Goal: Find specific page/section: Find specific page/section

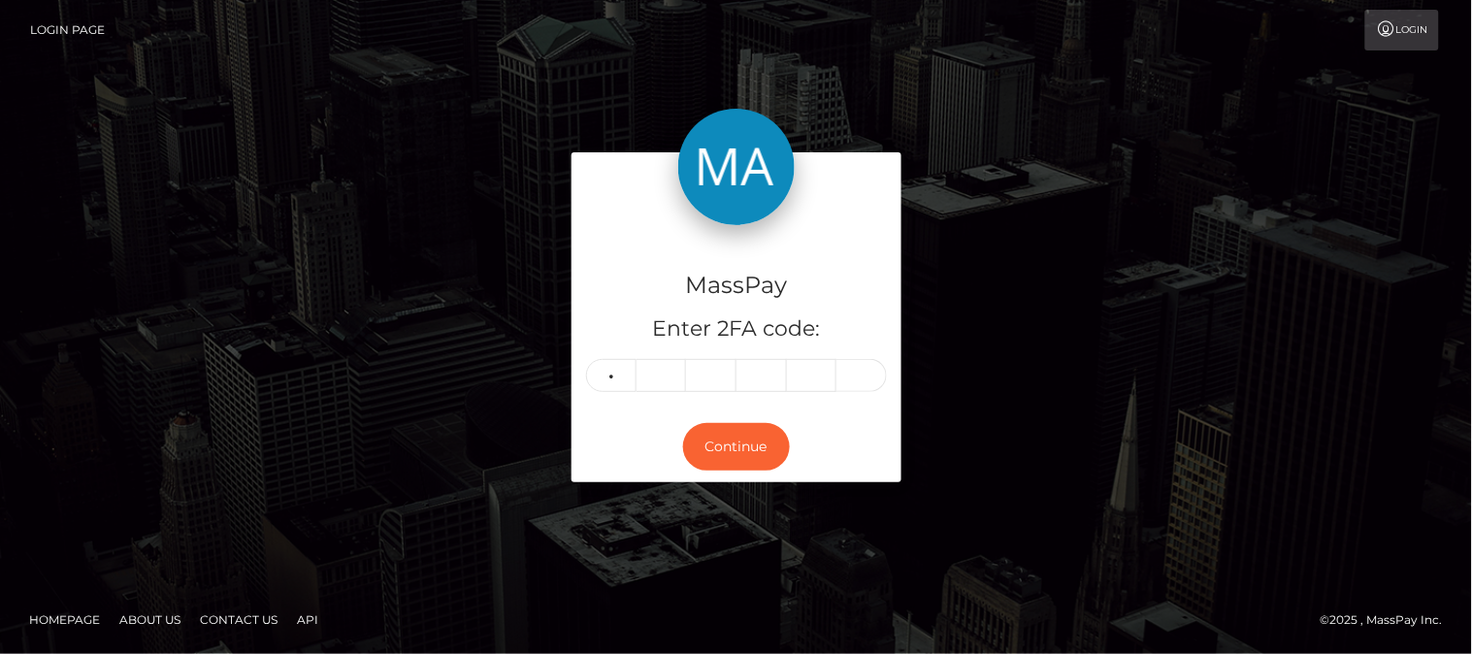
type input "6"
type input "4"
type input "9"
type input "6"
type input "8"
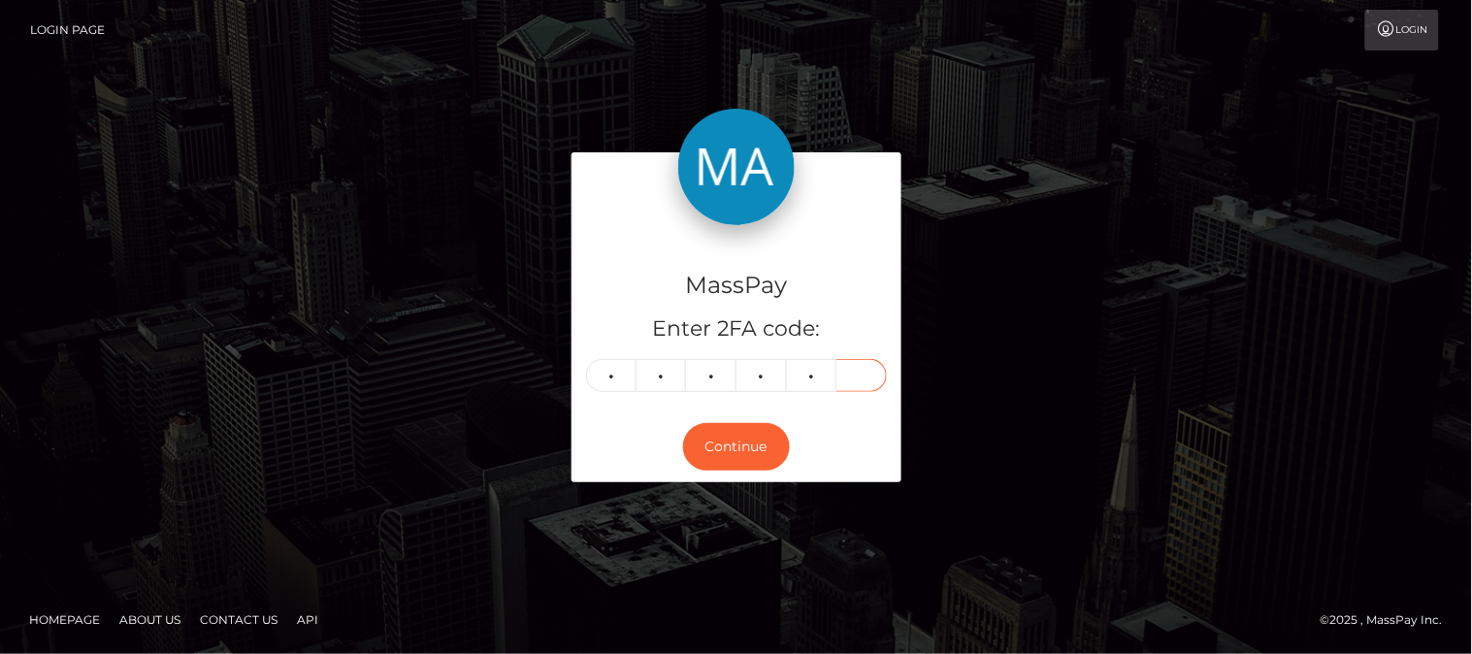
type input "5"
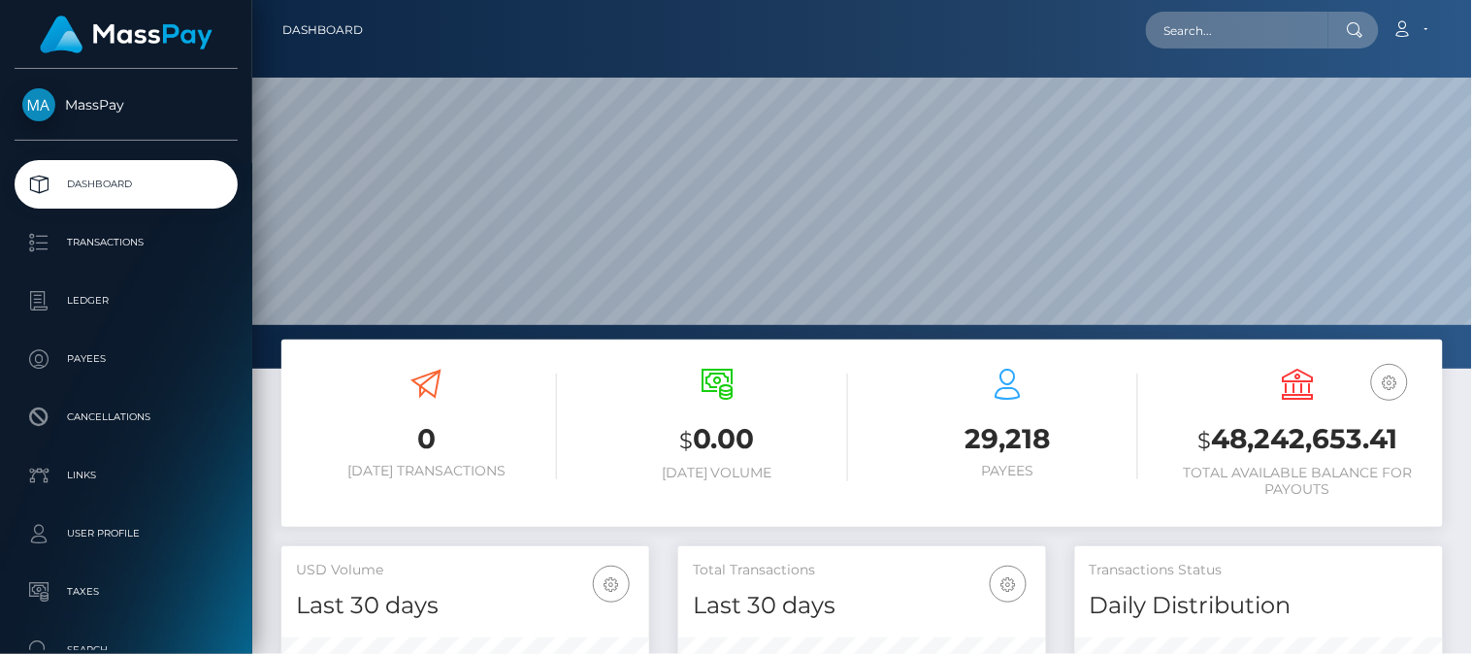
scroll to position [344, 369]
click at [1211, 34] on input "text" at bounding box center [1237, 30] width 182 height 37
paste input "sonna1809@gmail.com"
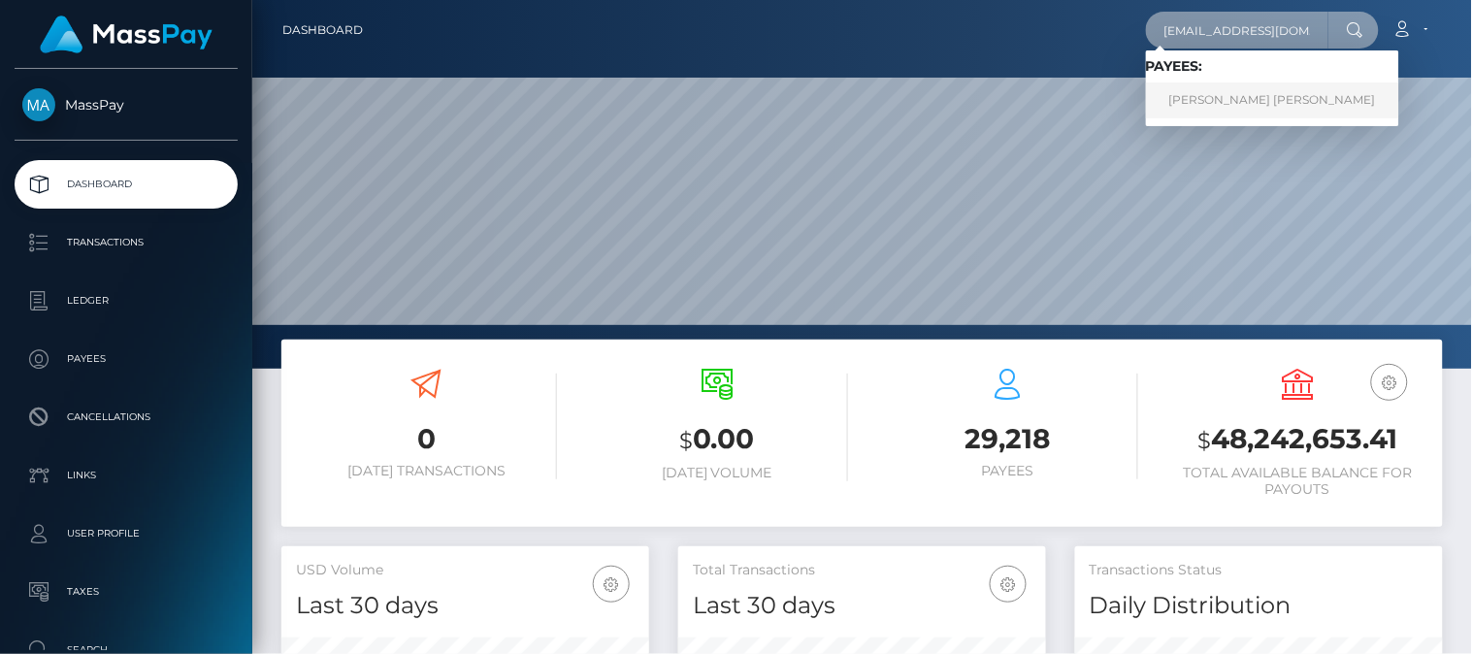
type input "sonna1809@gmail.com"
click at [1196, 109] on link "Giang Thi Ha Nguyen" at bounding box center [1272, 100] width 253 height 36
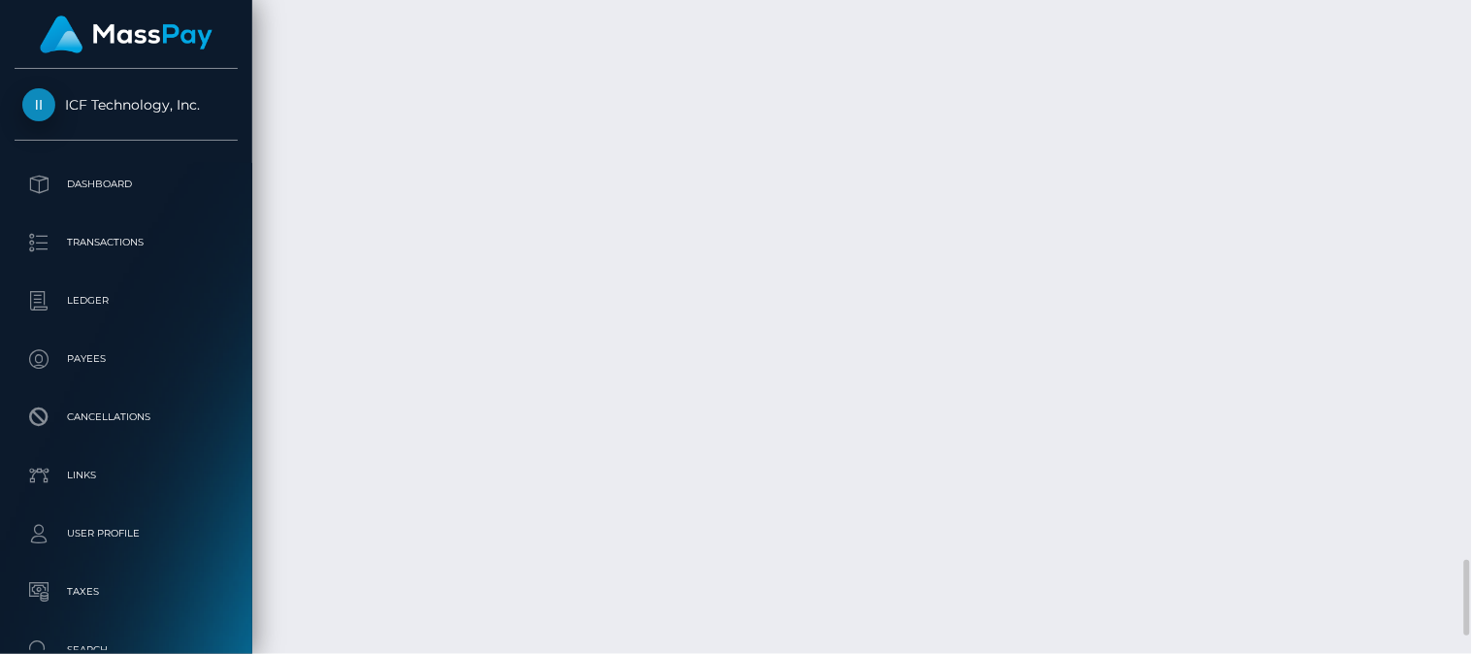
scroll to position [4687, 0]
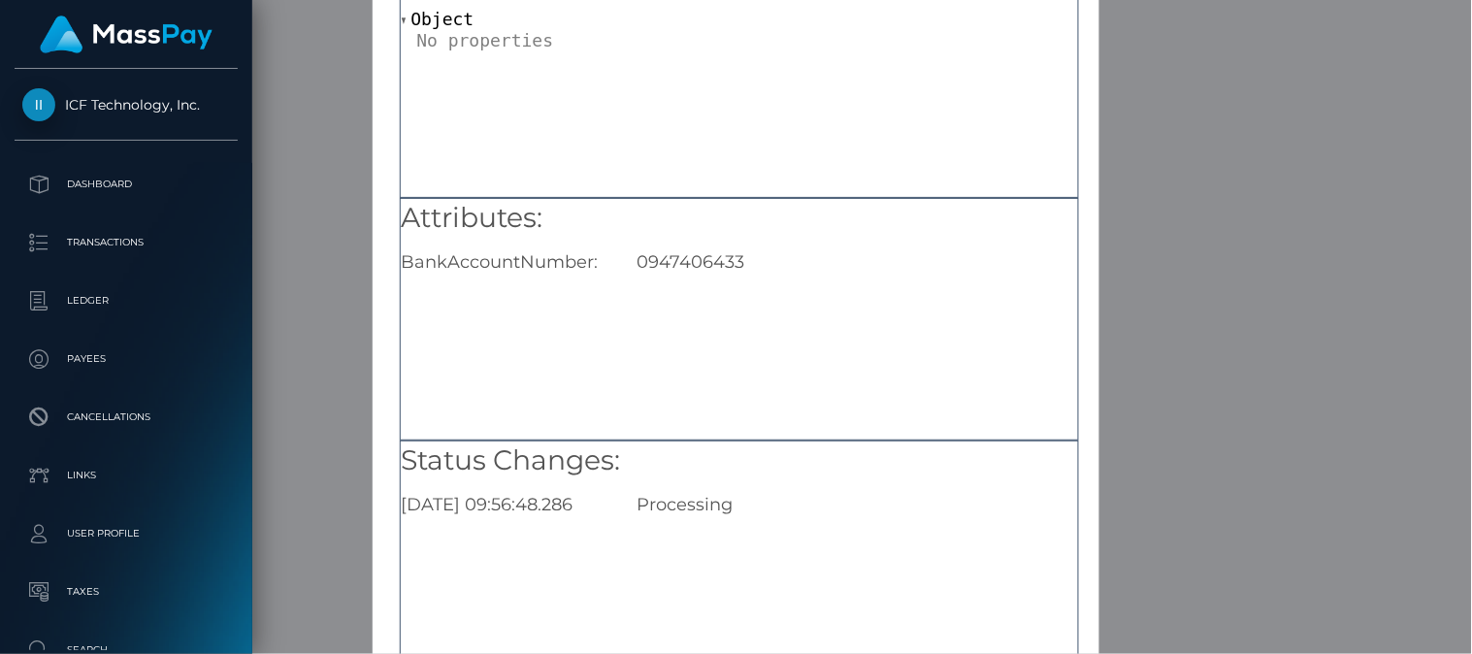
scroll to position [172, 0]
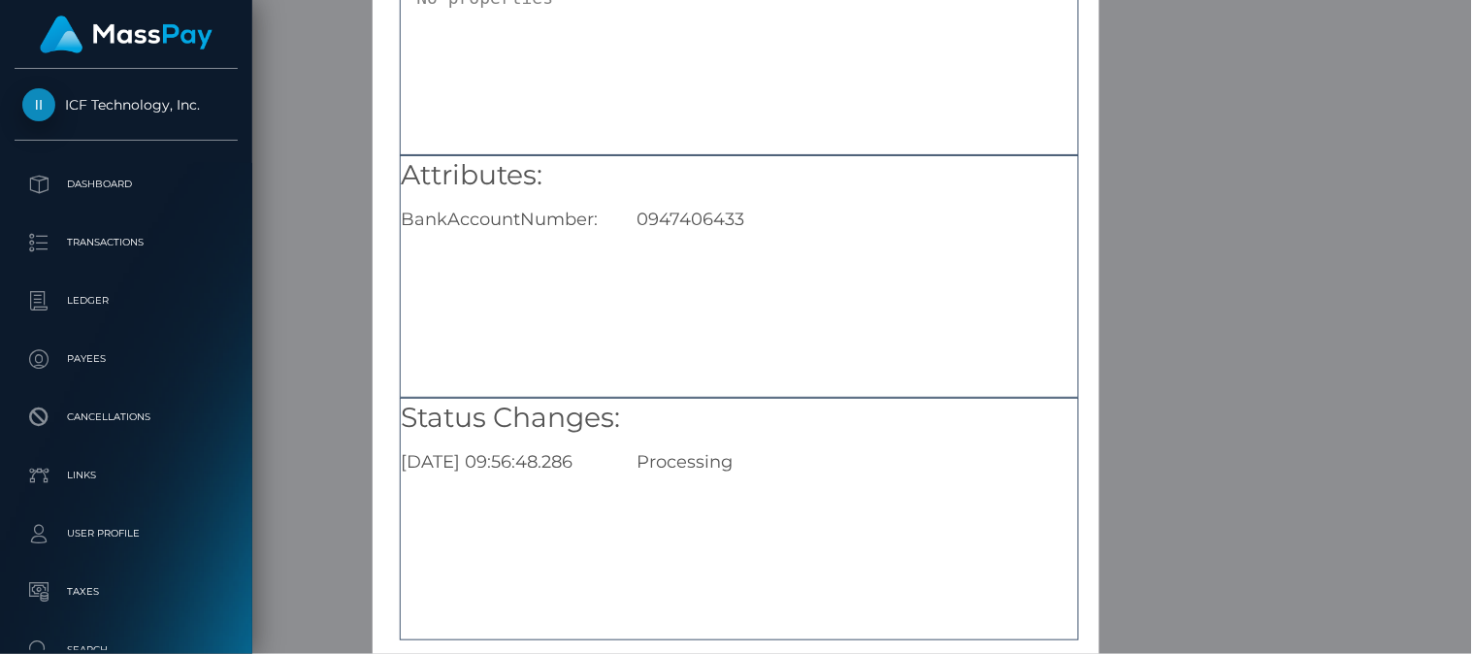
click at [1104, 526] on div "× Payout Information Metadata: Object Attributes: BankAccountNumber: 0947406433…" at bounding box center [736, 327] width 1472 height 654
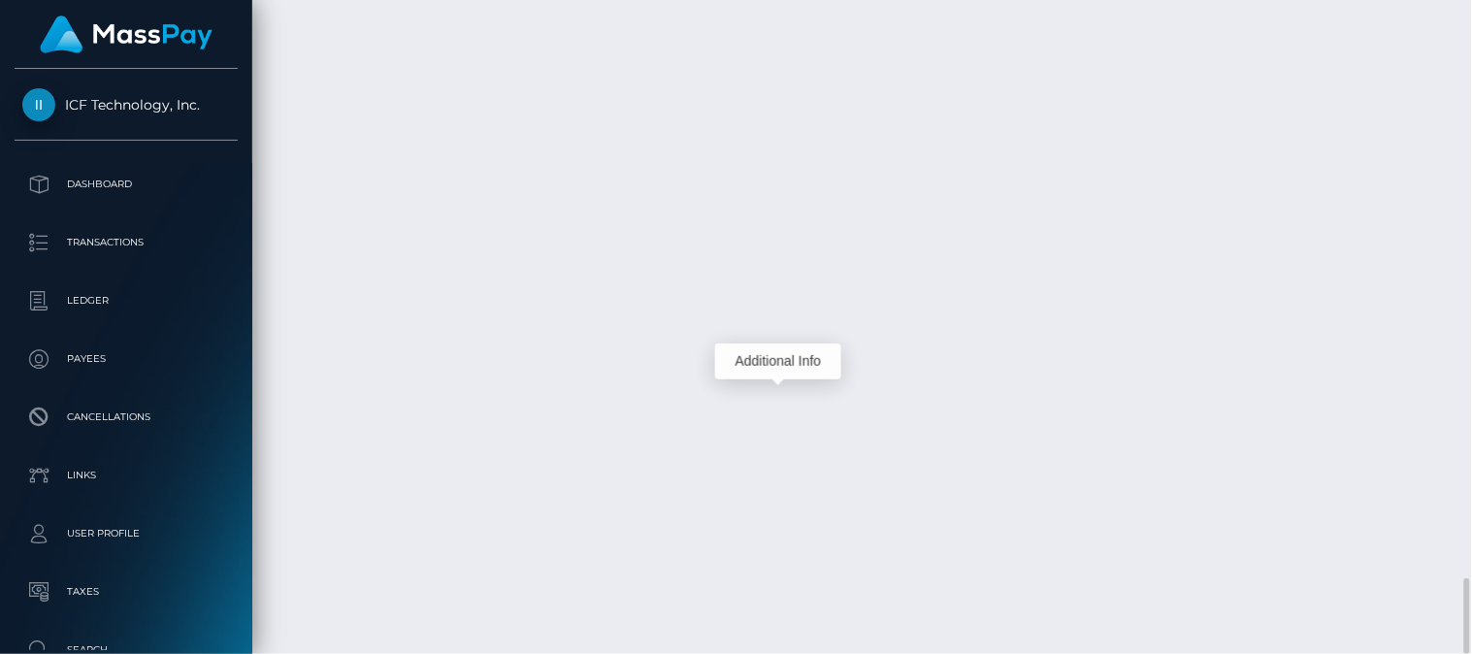
scroll to position [233, 369]
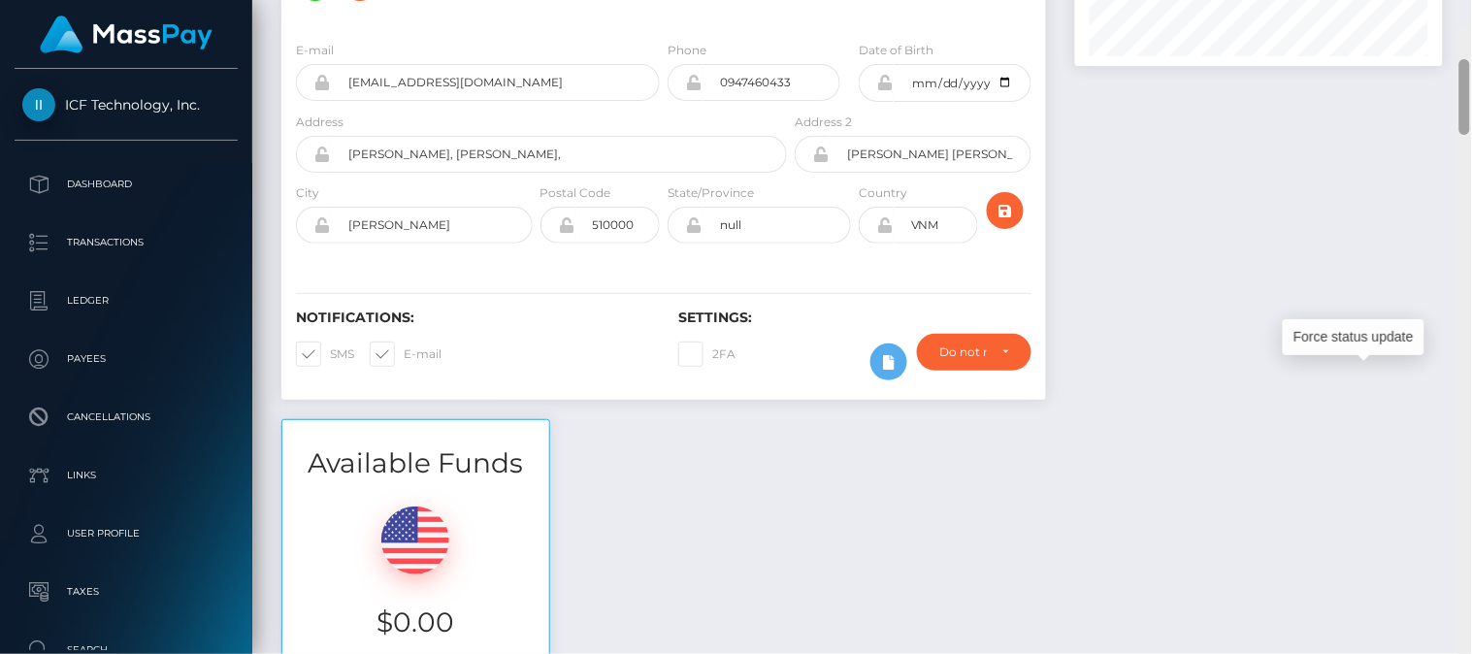
scroll to position [262, 0]
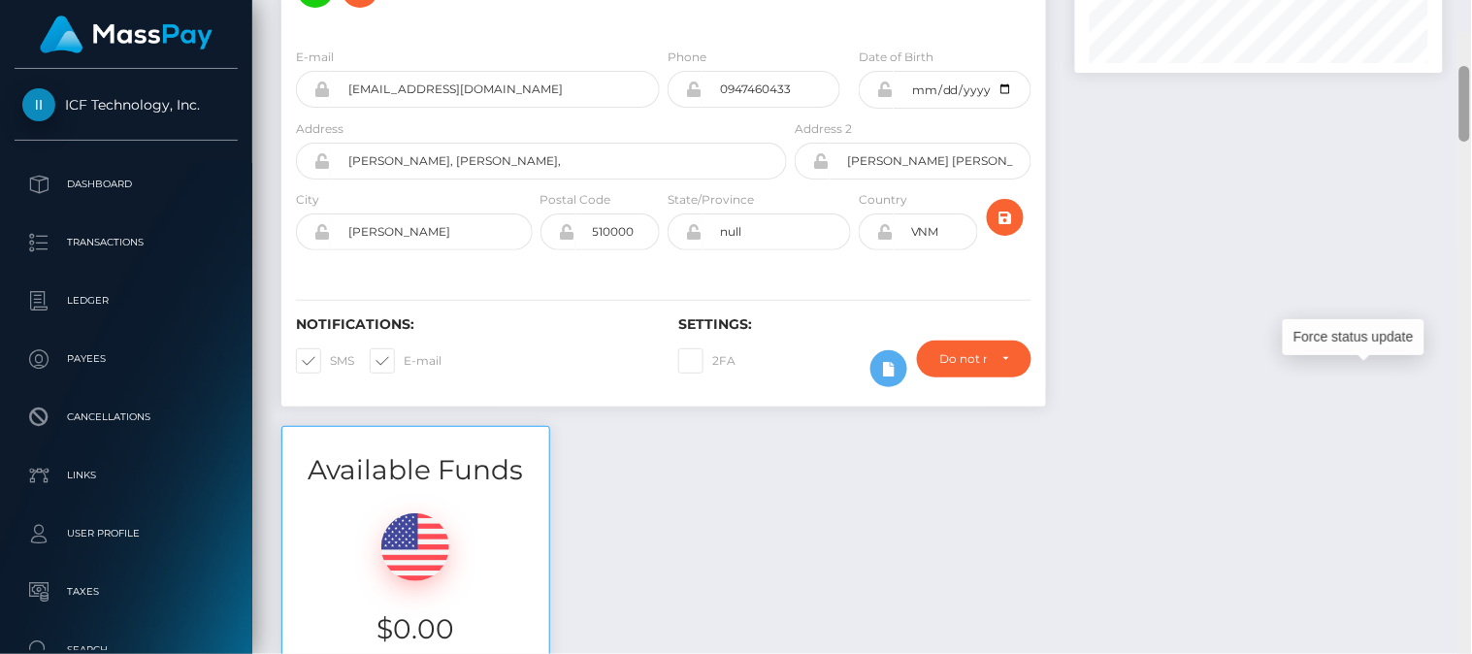
drag, startPoint x: 1463, startPoint y: 597, endPoint x: 1458, endPoint y: 49, distance: 548.3
click at [1458, 49] on div at bounding box center [1465, 359] width 15 height 655
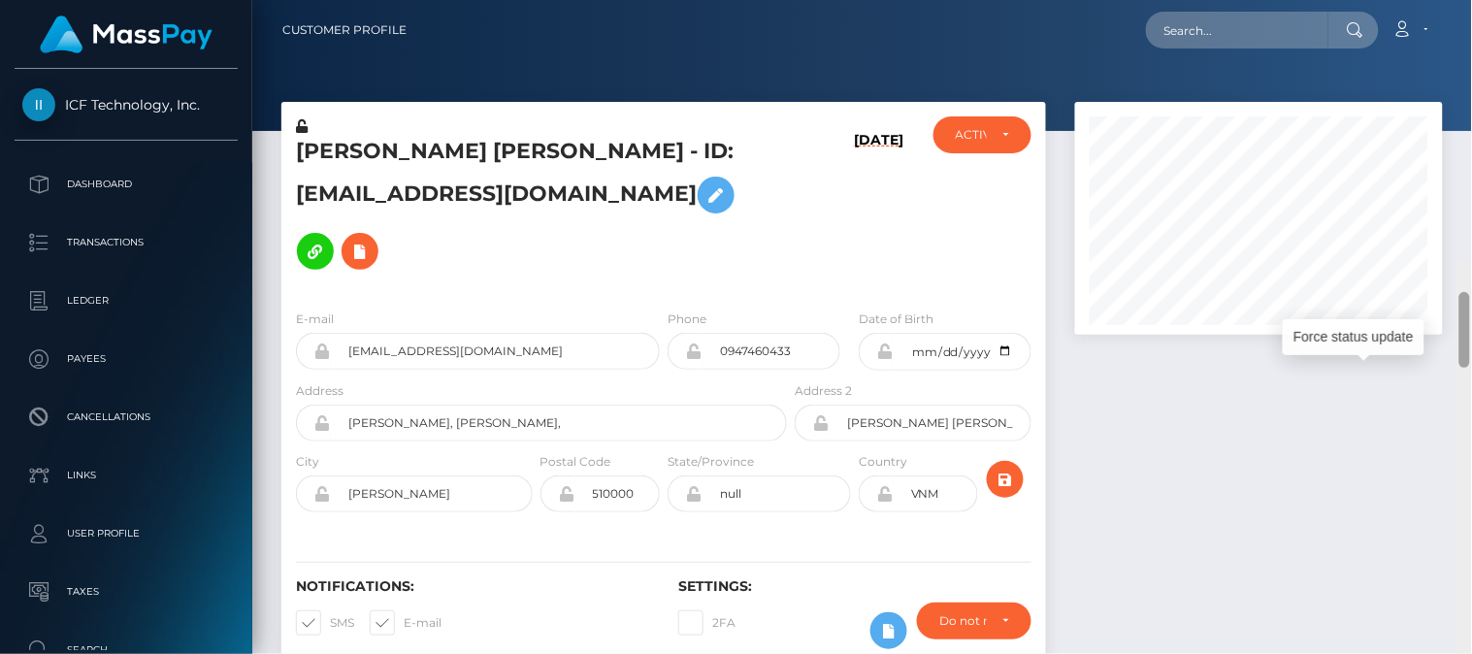
drag, startPoint x: 1463, startPoint y: 76, endPoint x: 1471, endPoint y: 16, distance: 60.7
click at [1471, 16] on div "Customer Profile Loading... Loading..." at bounding box center [862, 327] width 1220 height 654
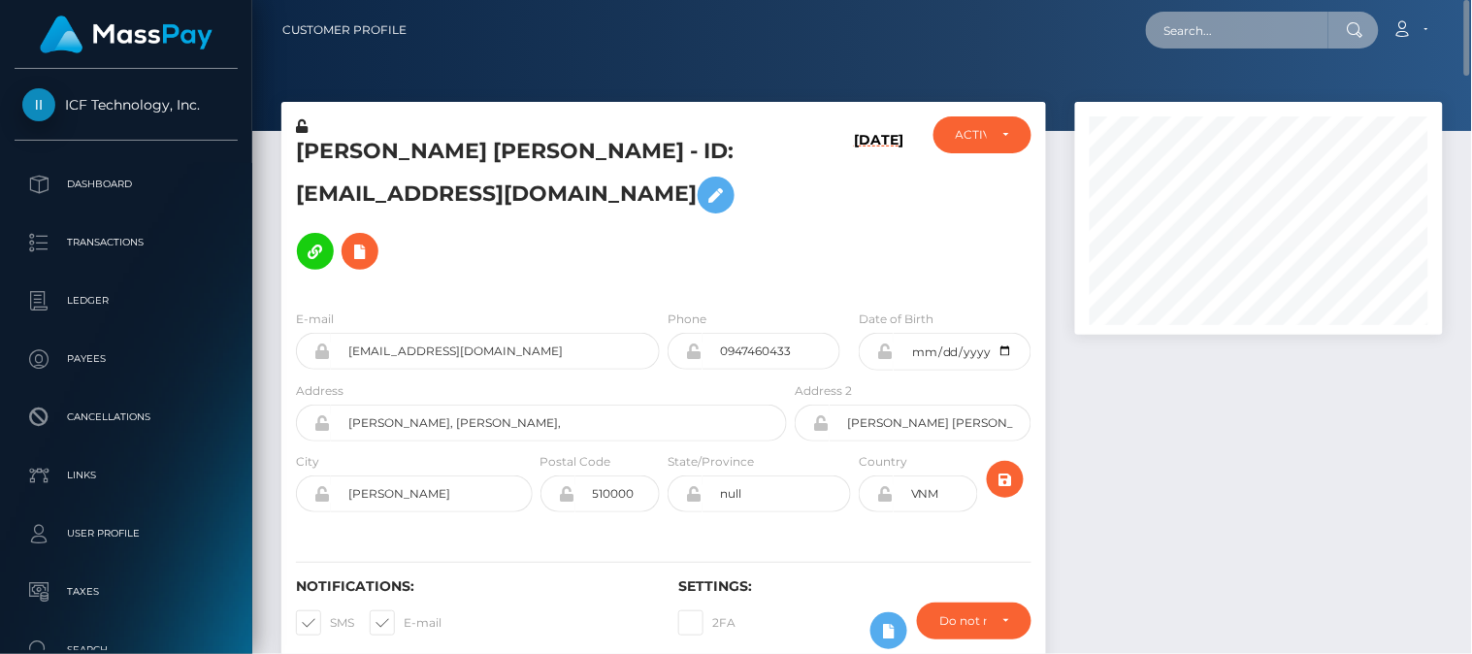
click at [1232, 32] on input "text" at bounding box center [1237, 30] width 182 height 37
paste input "qussay55hanthal@gmail.com"
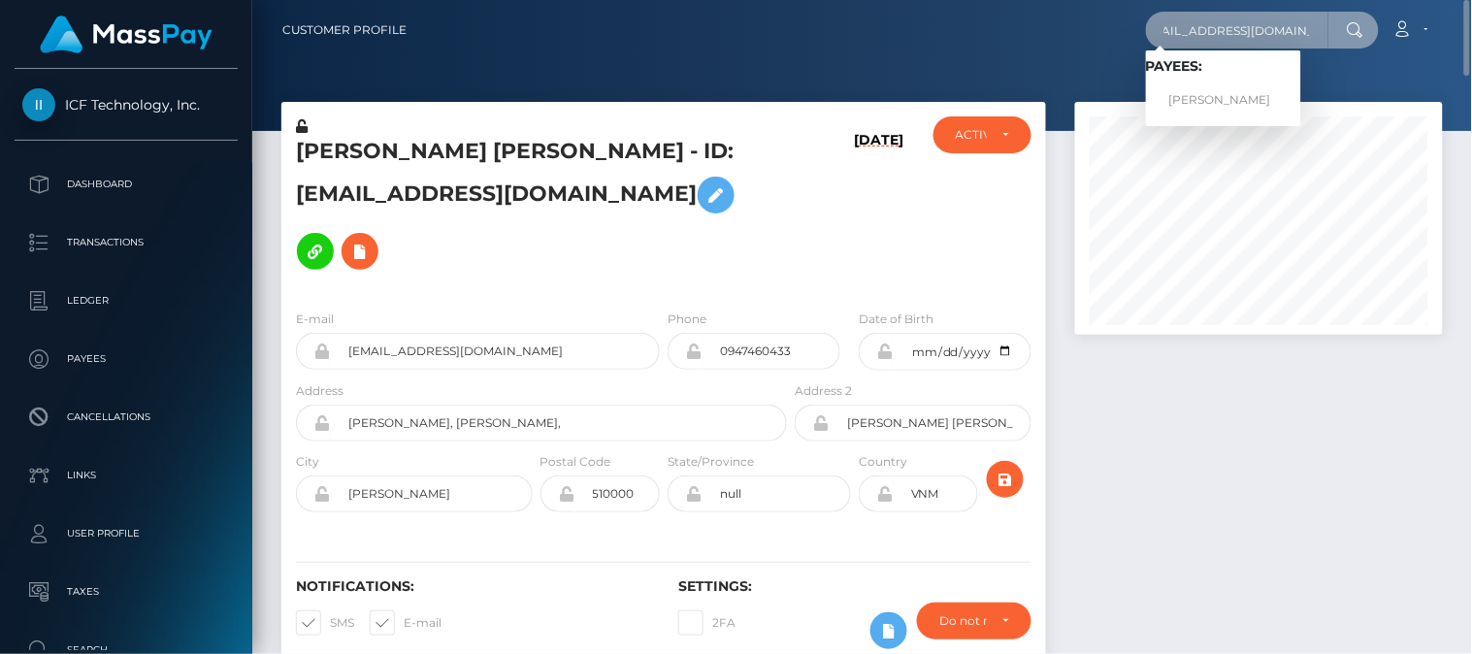
type input "qussay55hanthal@gmail.com"
click at [1221, 87] on link "KUSAY HANZAL" at bounding box center [1223, 100] width 155 height 36
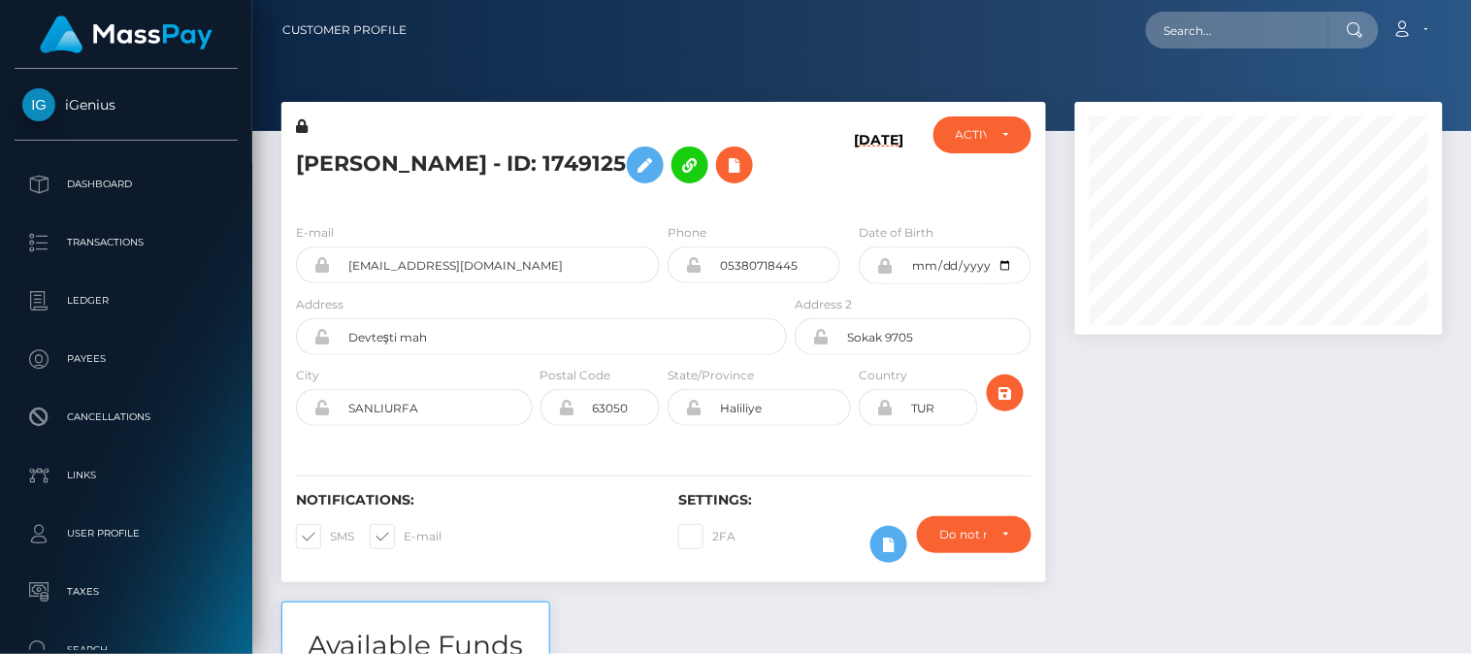
scroll to position [233, 369]
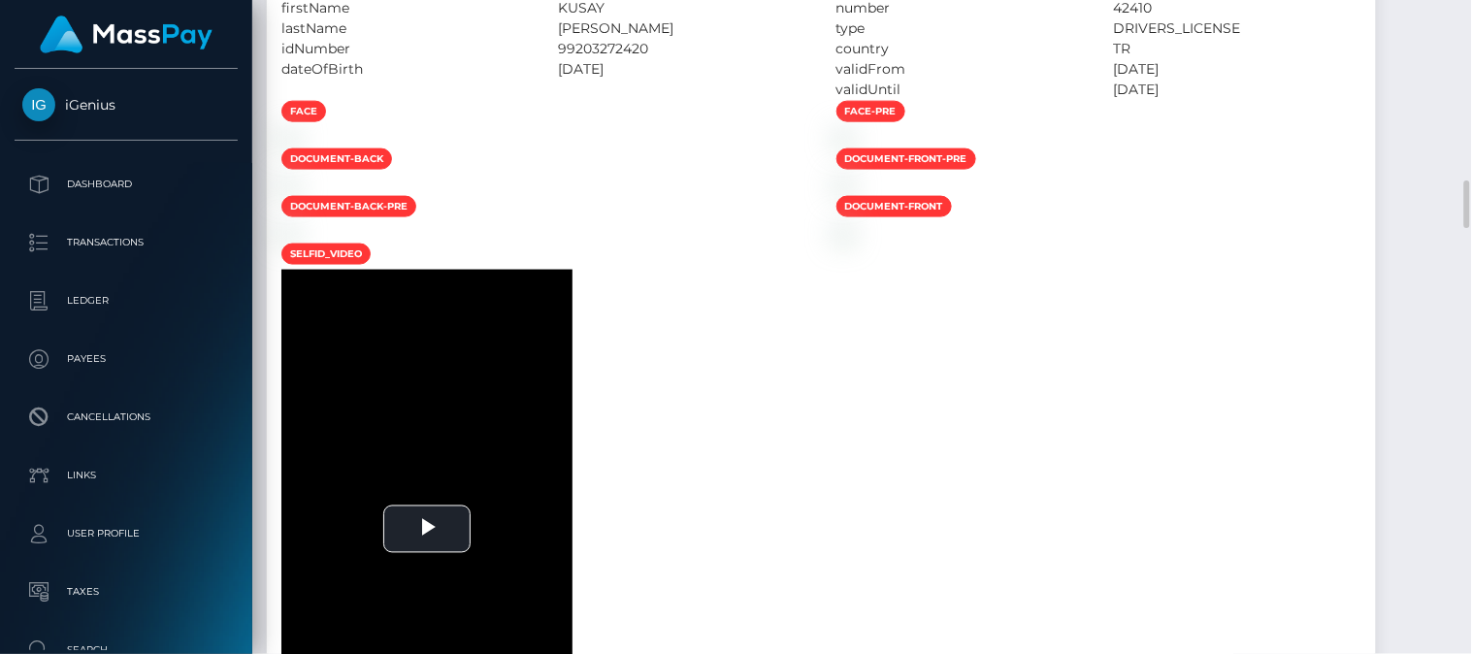
click at [1311, 147] on div at bounding box center [1099, 137] width 555 height 20
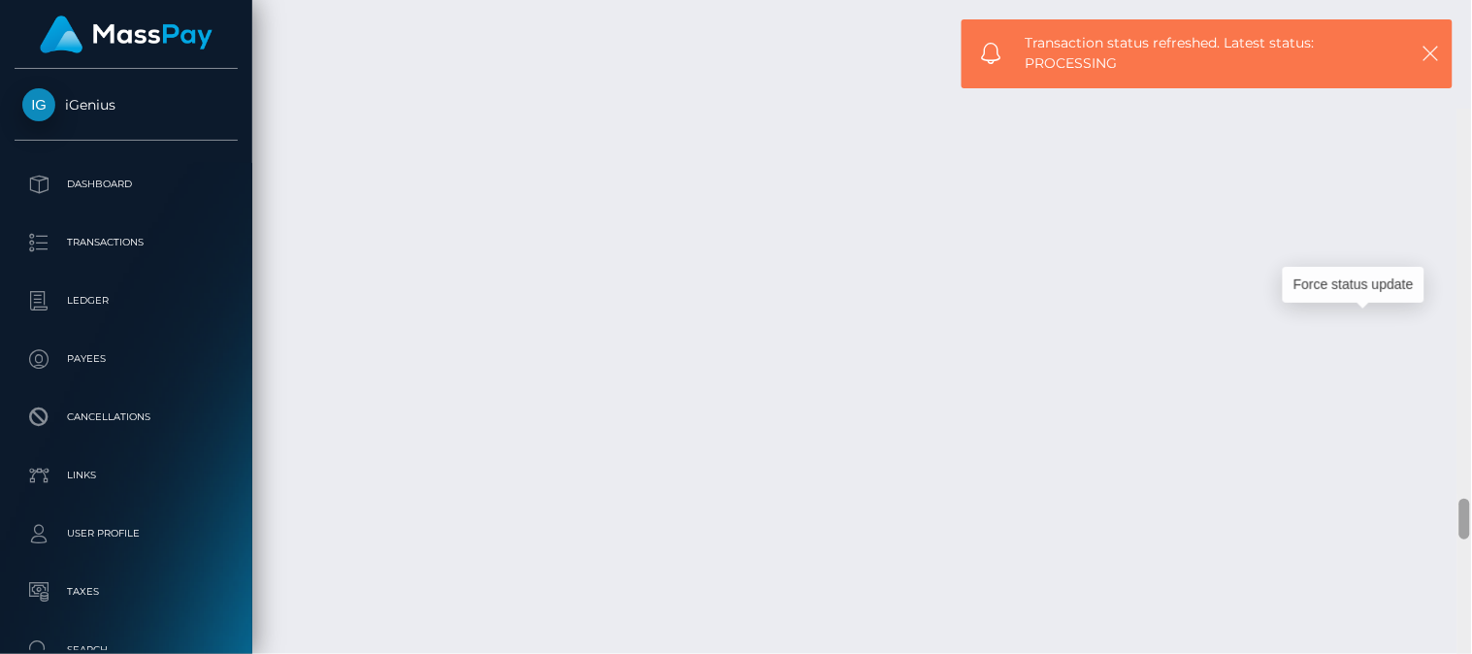
drag, startPoint x: 1465, startPoint y: 634, endPoint x: 1461, endPoint y: 401, distance: 232.9
click at [1461, 499] on div at bounding box center [1464, 519] width 11 height 41
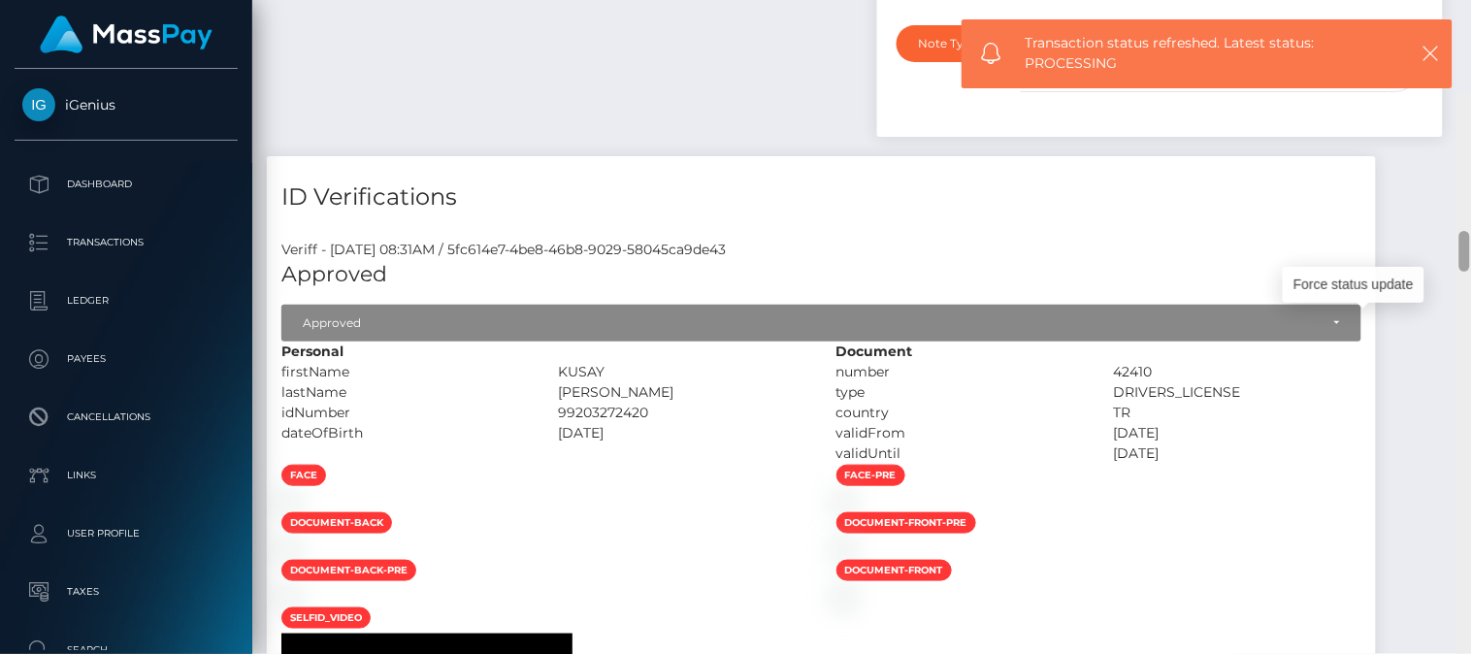
scroll to position [2096, 0]
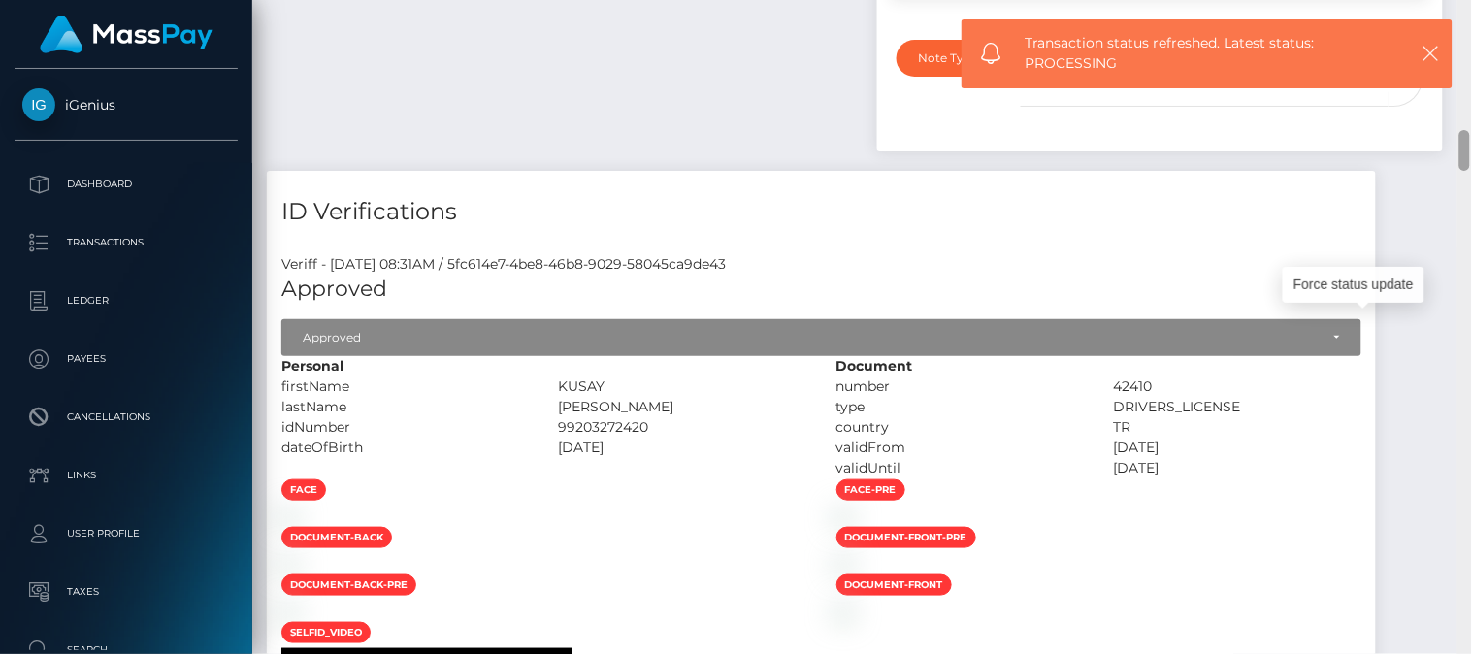
drag, startPoint x: 1461, startPoint y: 401, endPoint x: 1451, endPoint y: 151, distance: 249.6
click at [1451, 151] on div "Customer Profile Loading... Loading..." at bounding box center [862, 327] width 1220 height 654
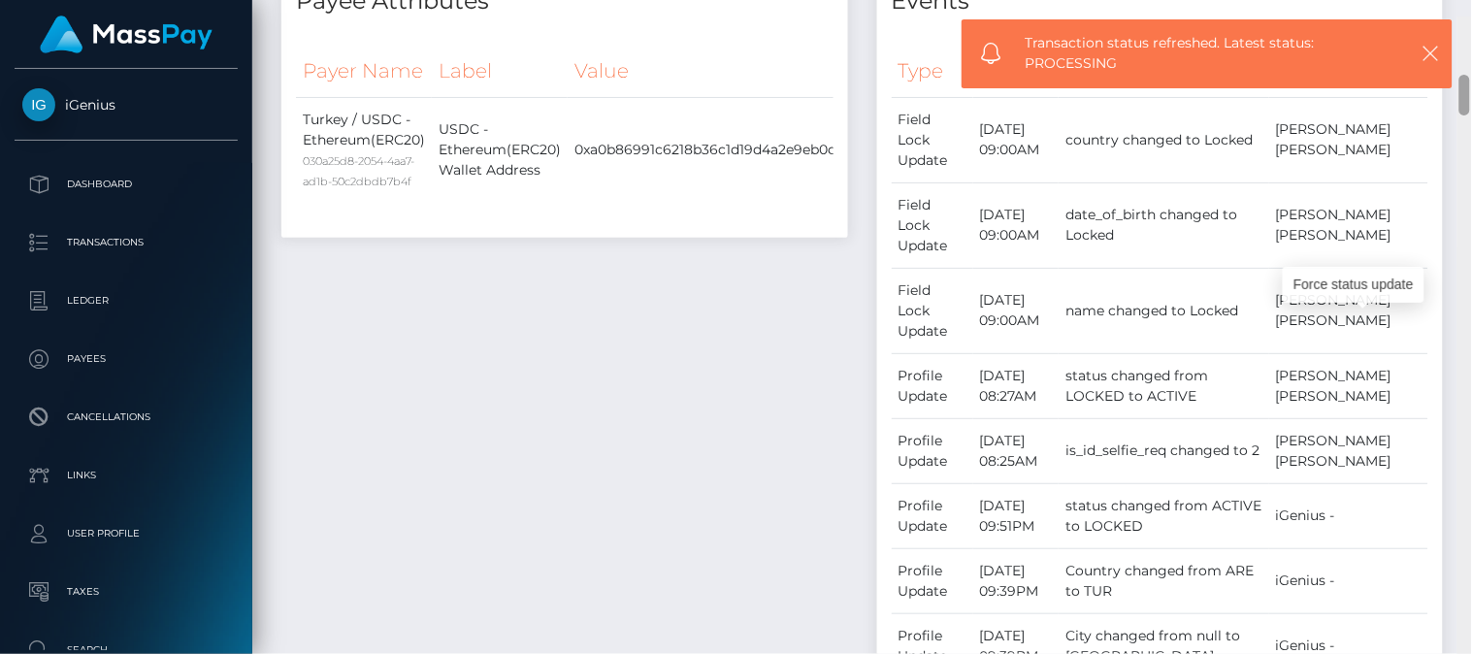
scroll to position [896, 0]
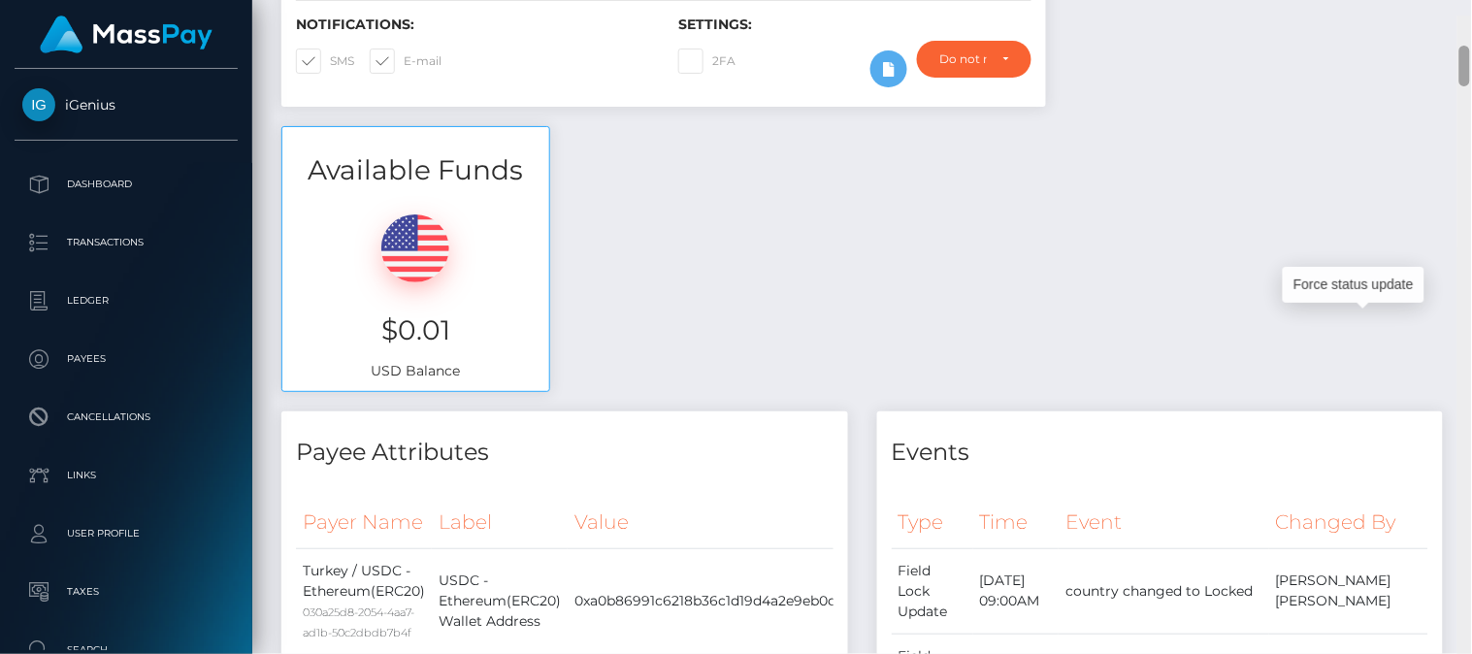
drag, startPoint x: 1468, startPoint y: 150, endPoint x: 1460, endPoint y: 49, distance: 101.2
click at [1460, 49] on div at bounding box center [1464, 66] width 11 height 41
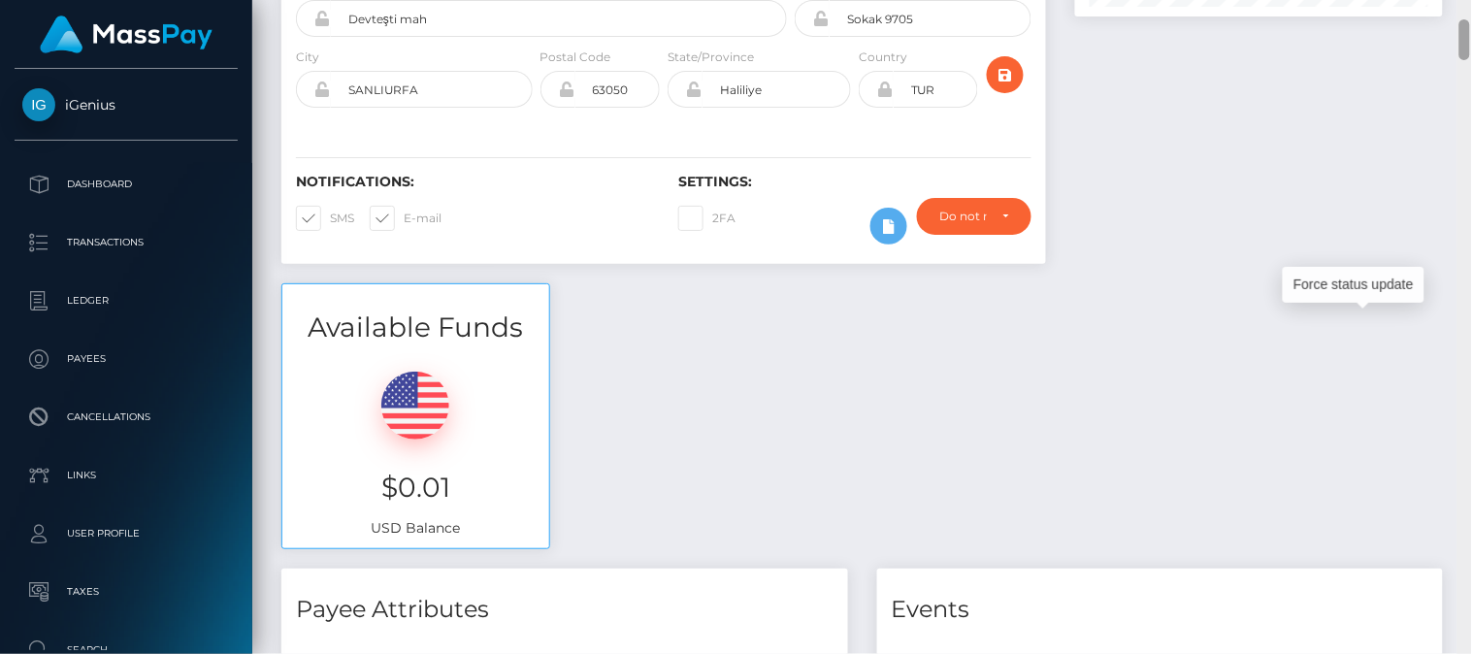
scroll to position [0, 0]
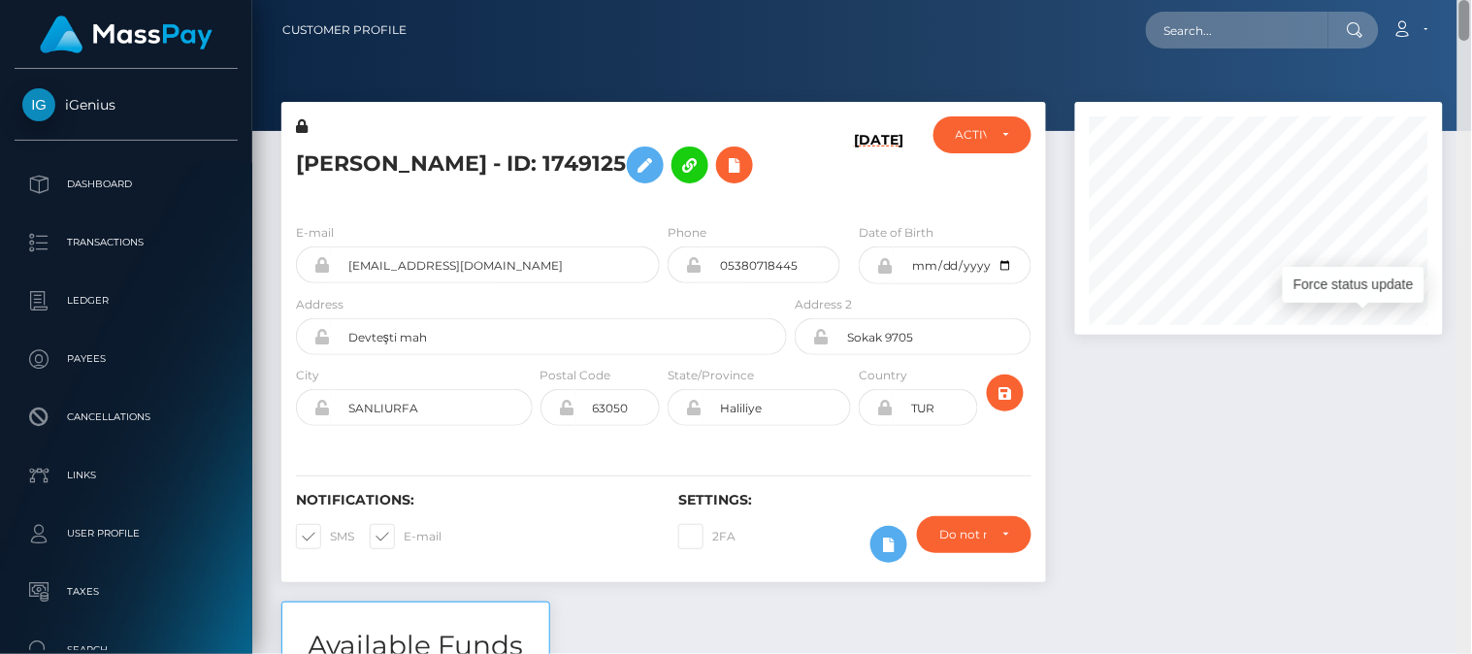
drag, startPoint x: 1460, startPoint y: 49, endPoint x: 1450, endPoint y: 10, distance: 41.2
click at [1450, 10] on div "Customer Profile Loading... Loading..." at bounding box center [862, 327] width 1220 height 654
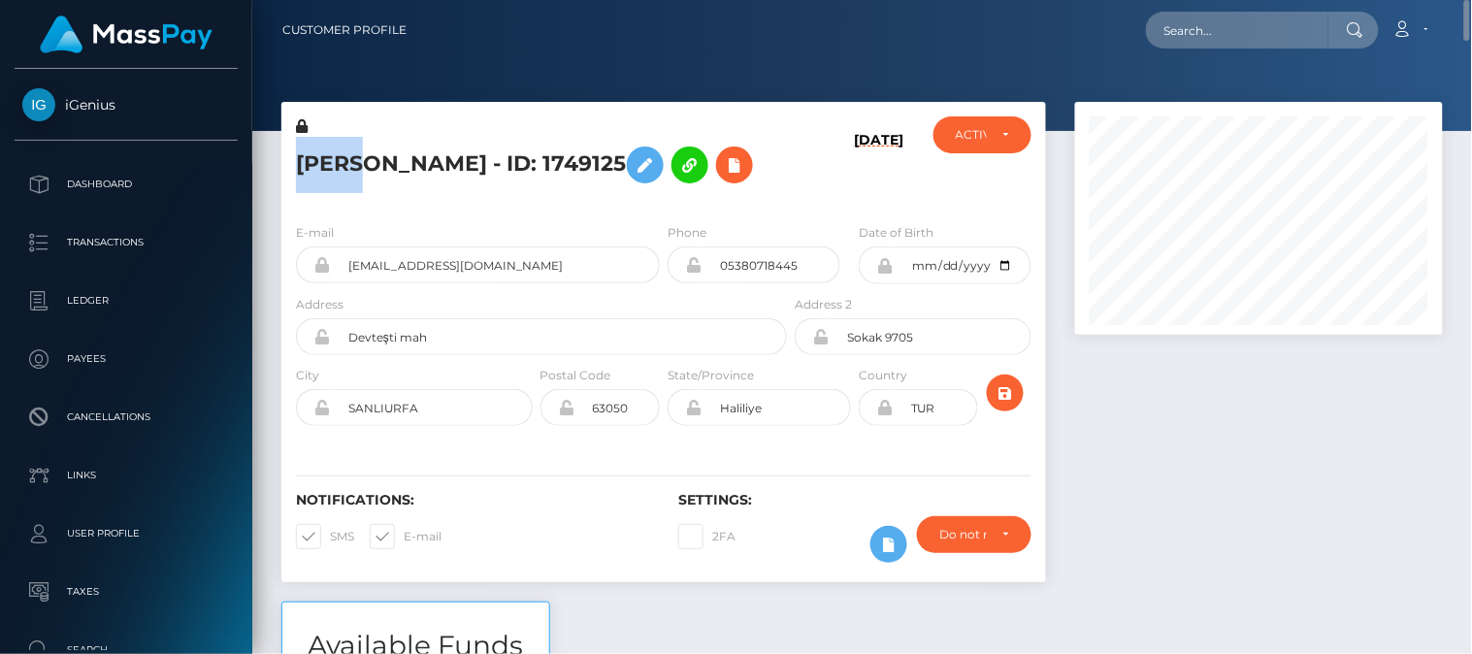
drag, startPoint x: 297, startPoint y: 160, endPoint x: 370, endPoint y: 155, distance: 72.9
click at [370, 155] on h5 "KUSAY HANZAL - ID: 1749125" at bounding box center [536, 165] width 480 height 56
copy h5 "KUSAY"
click at [432, 103] on div "KUSAY HANZAL - ID: 1749125 10/10/25 ACTIVE" at bounding box center [663, 155] width 765 height 106
